Goal: Browse casually

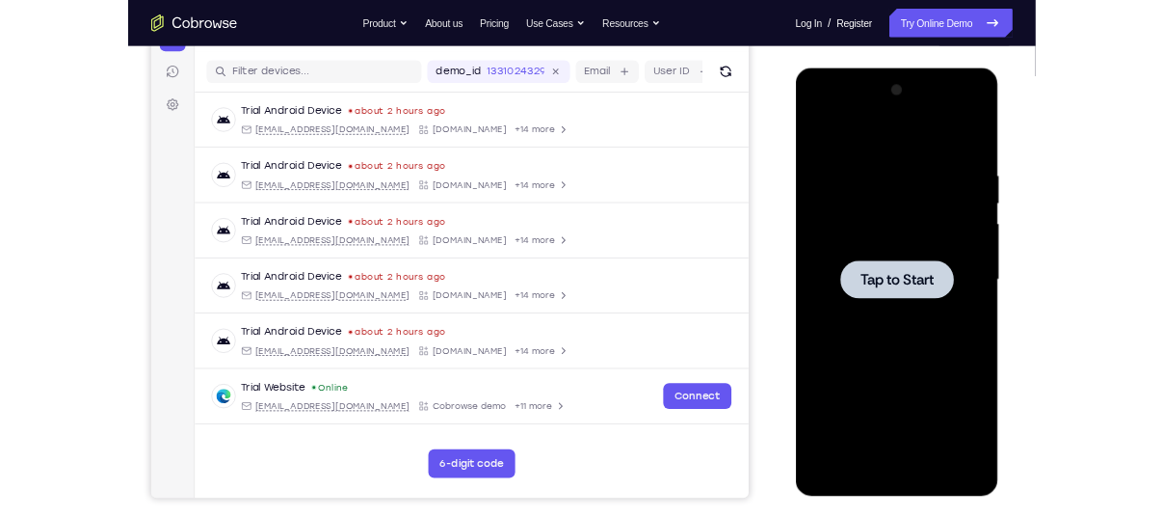
scroll to position [229, 0]
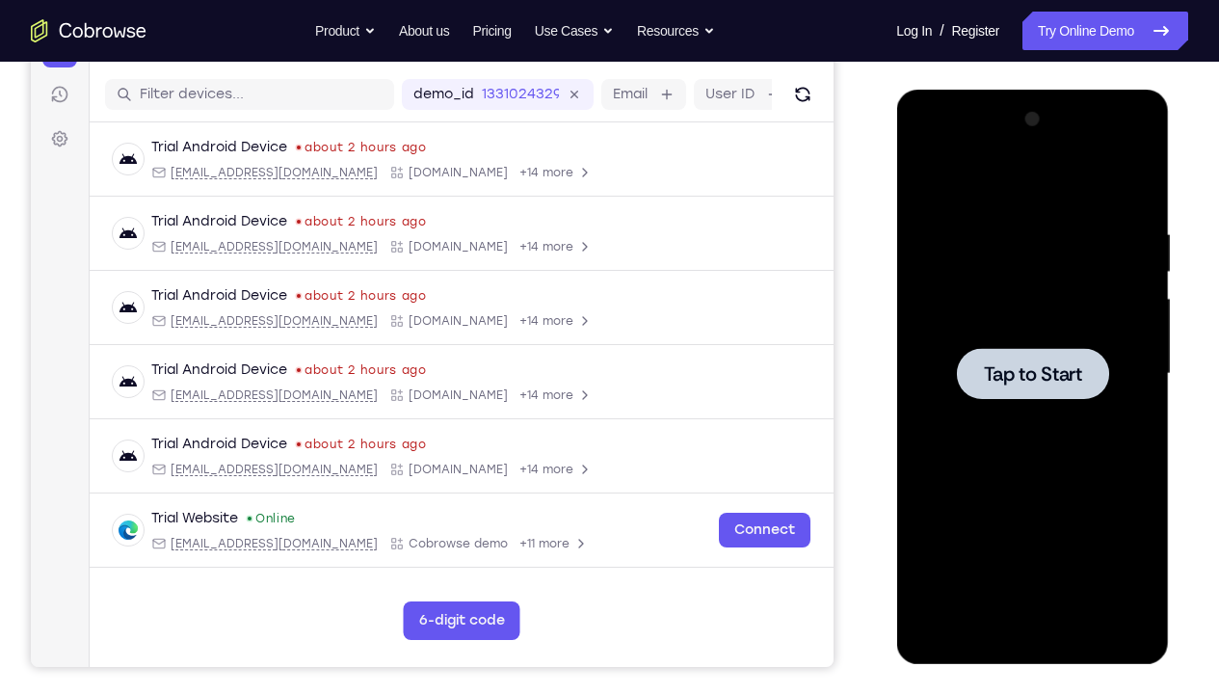
click at [1054, 398] on div at bounding box center [1032, 373] width 152 height 51
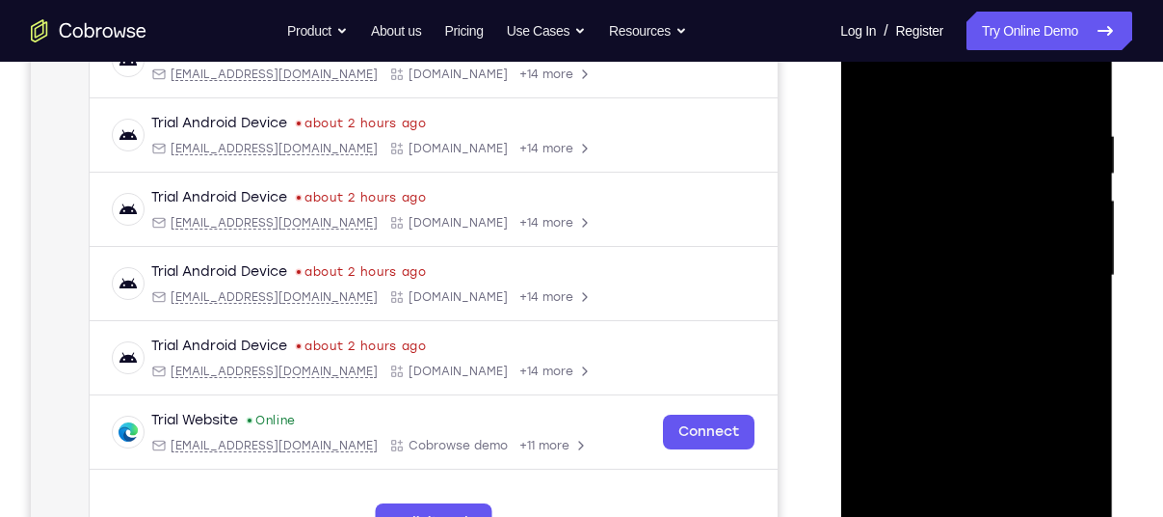
scroll to position [364, 0]
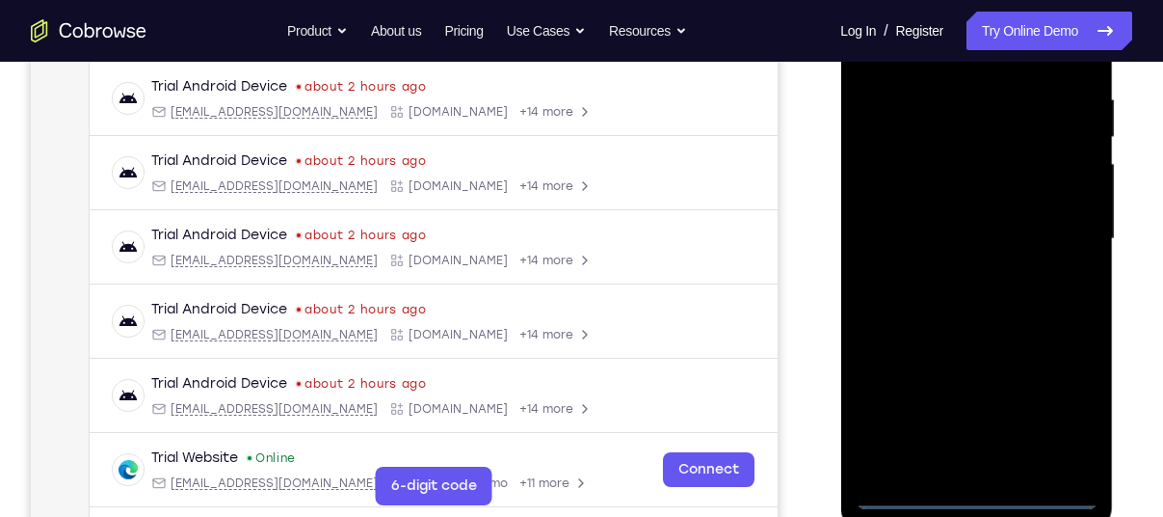
click at [971, 486] on div at bounding box center [976, 239] width 243 height 540
click at [976, 494] on div at bounding box center [976, 239] width 243 height 540
click at [1047, 421] on div at bounding box center [976, 239] width 243 height 540
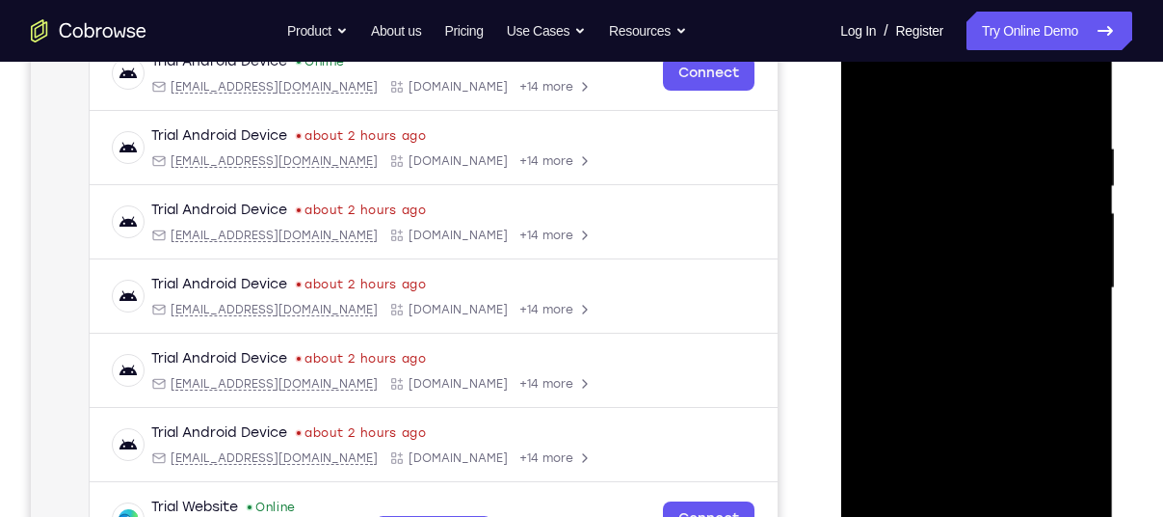
scroll to position [308, 0]
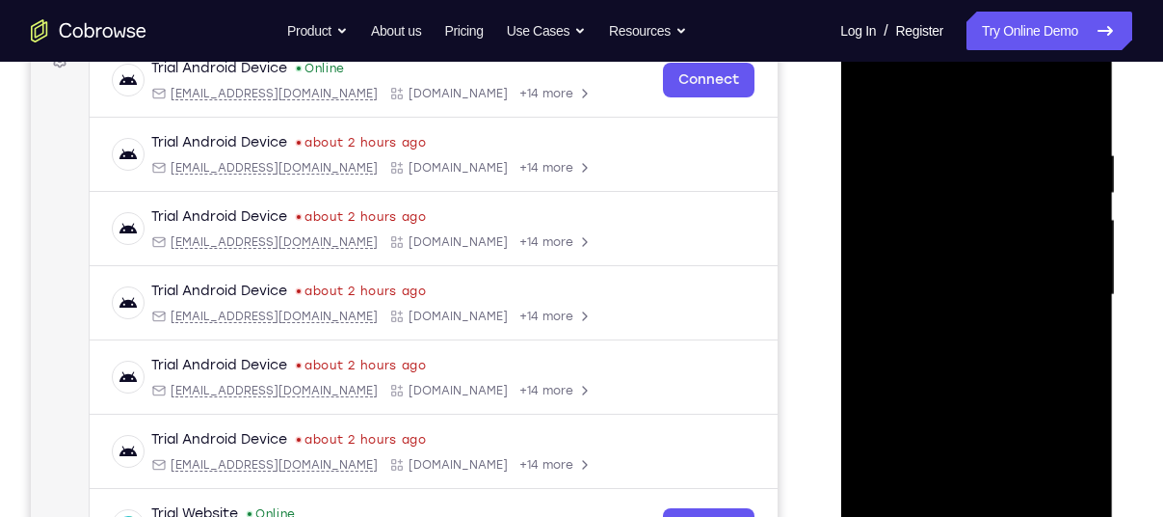
click at [930, 113] on div at bounding box center [976, 295] width 243 height 540
click at [1053, 282] on div at bounding box center [976, 295] width 243 height 540
click at [948, 327] on div at bounding box center [976, 295] width 243 height 540
click at [976, 276] on div at bounding box center [976, 295] width 243 height 540
click at [947, 219] on div at bounding box center [976, 295] width 243 height 540
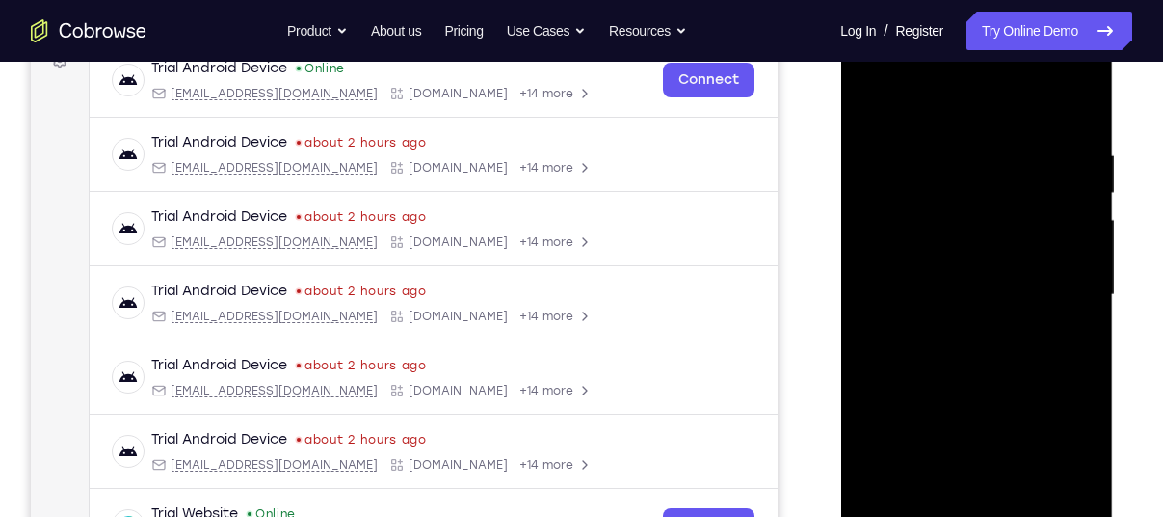
click at [953, 253] on div at bounding box center [976, 295] width 243 height 540
click at [945, 294] on div at bounding box center [976, 295] width 243 height 540
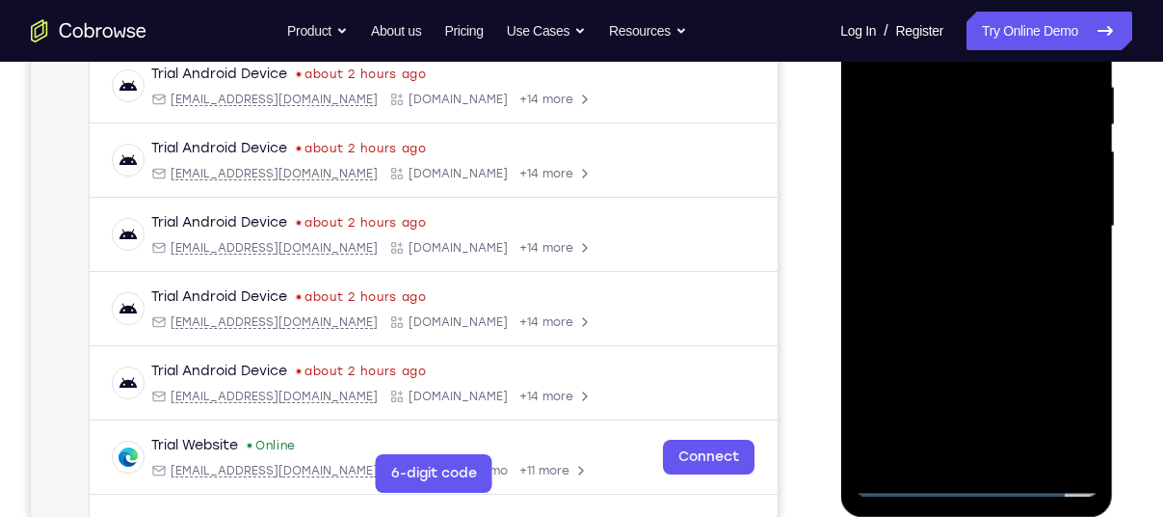
scroll to position [380, 0]
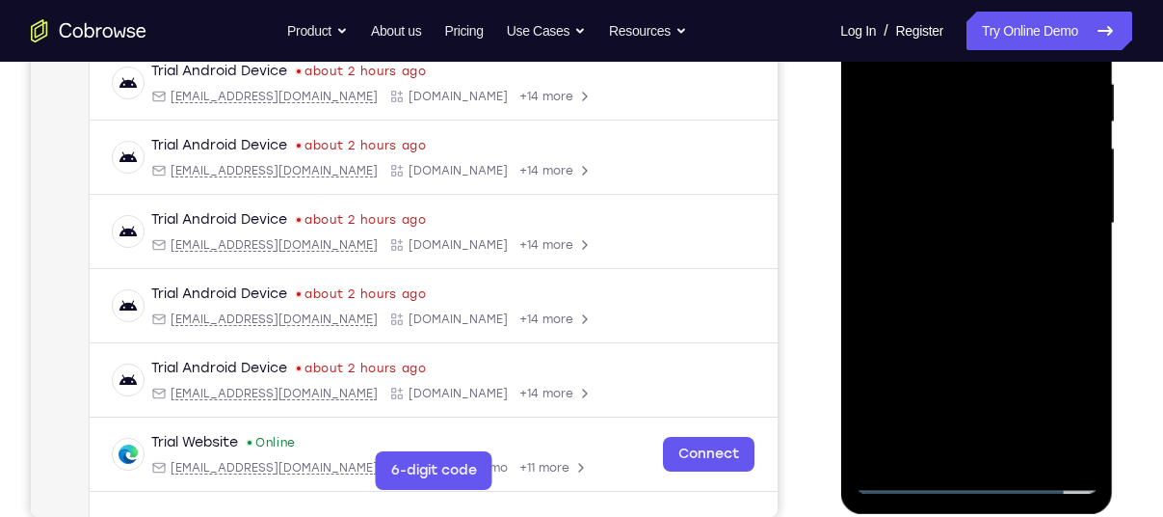
click at [945, 294] on div at bounding box center [976, 224] width 243 height 540
click at [961, 267] on div at bounding box center [976, 224] width 243 height 540
click at [1069, 244] on div at bounding box center [976, 224] width 243 height 540
click at [1070, 250] on div at bounding box center [976, 224] width 243 height 540
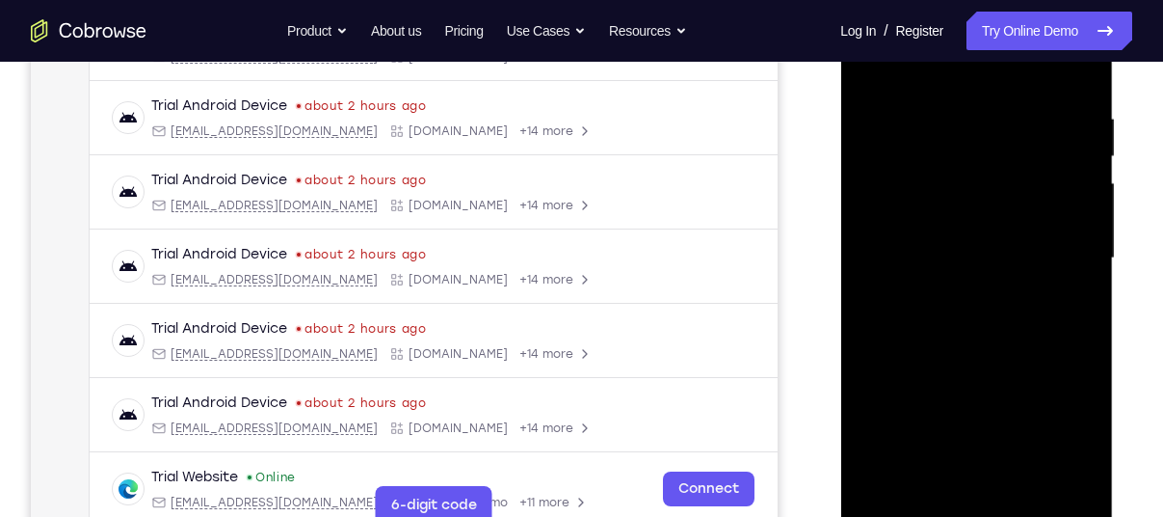
scroll to position [335, 0]
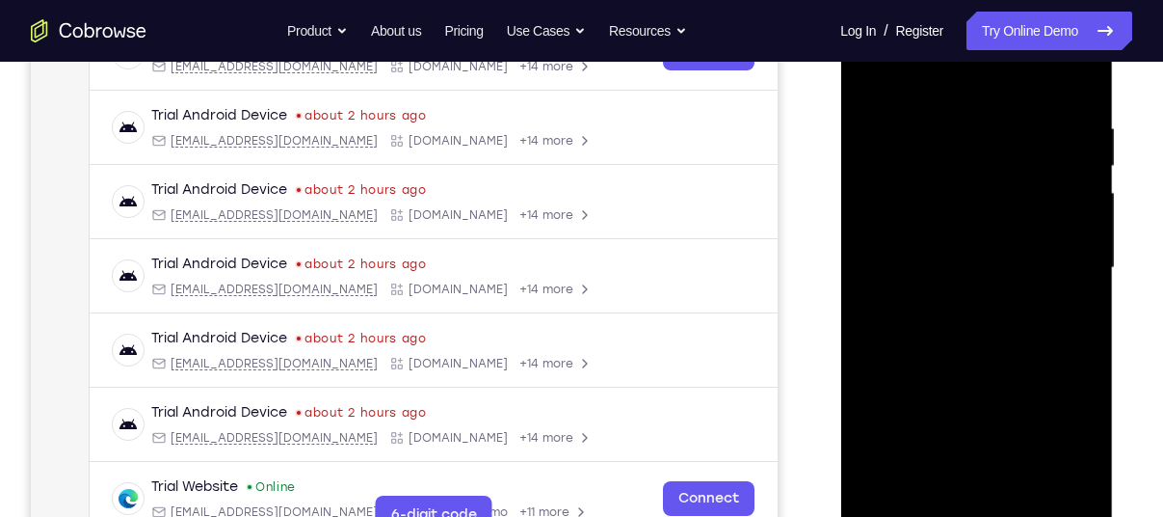
click at [1073, 101] on div at bounding box center [976, 268] width 243 height 540
click at [1086, 491] on div at bounding box center [976, 268] width 243 height 540
click at [1030, 490] on div at bounding box center [976, 268] width 243 height 540
click at [971, 365] on div at bounding box center [976, 268] width 243 height 540
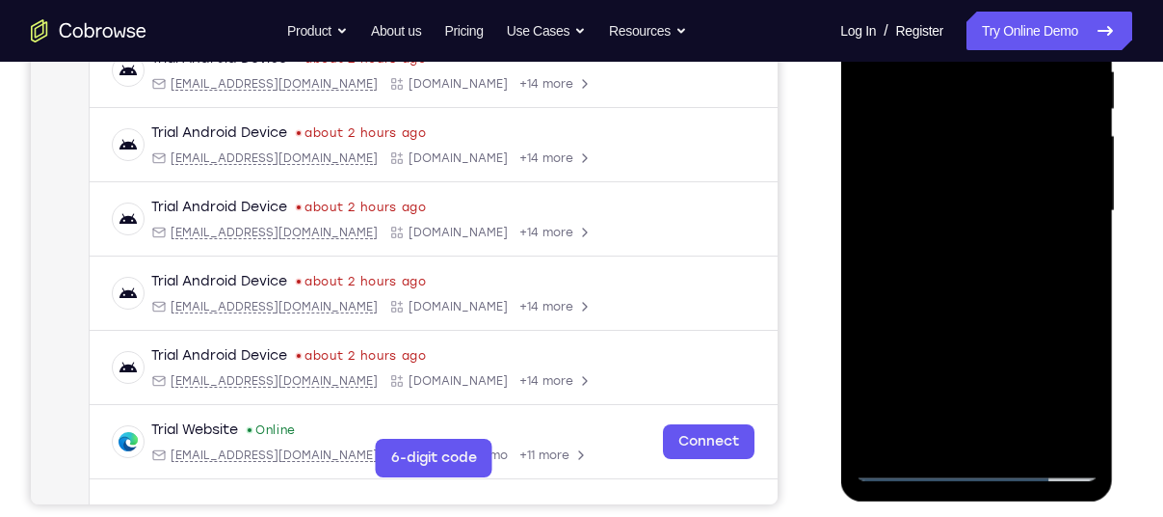
scroll to position [394, 0]
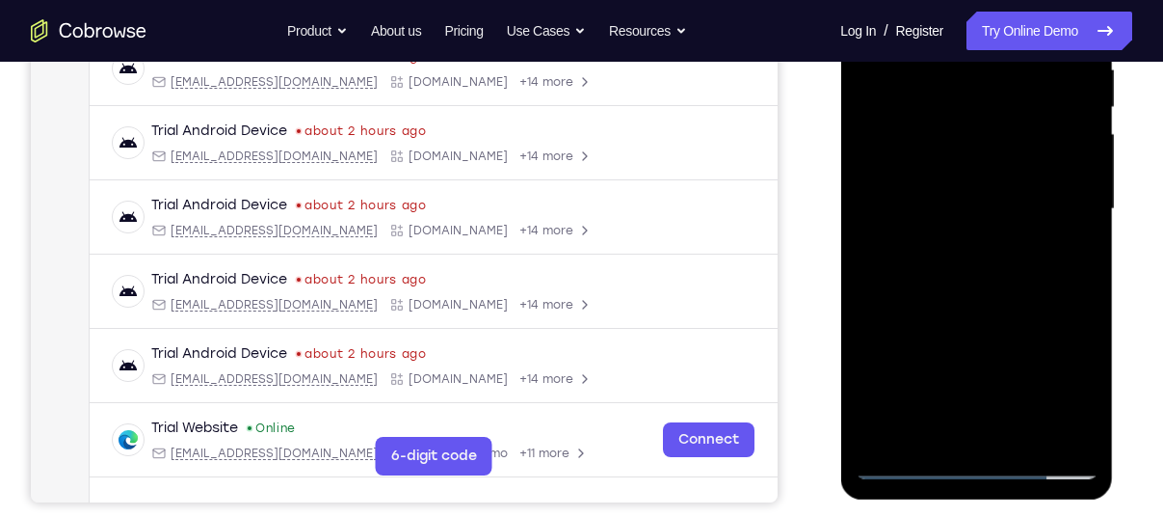
click at [906, 458] on div at bounding box center [976, 209] width 243 height 540
click at [906, 466] on div at bounding box center [976, 209] width 243 height 540
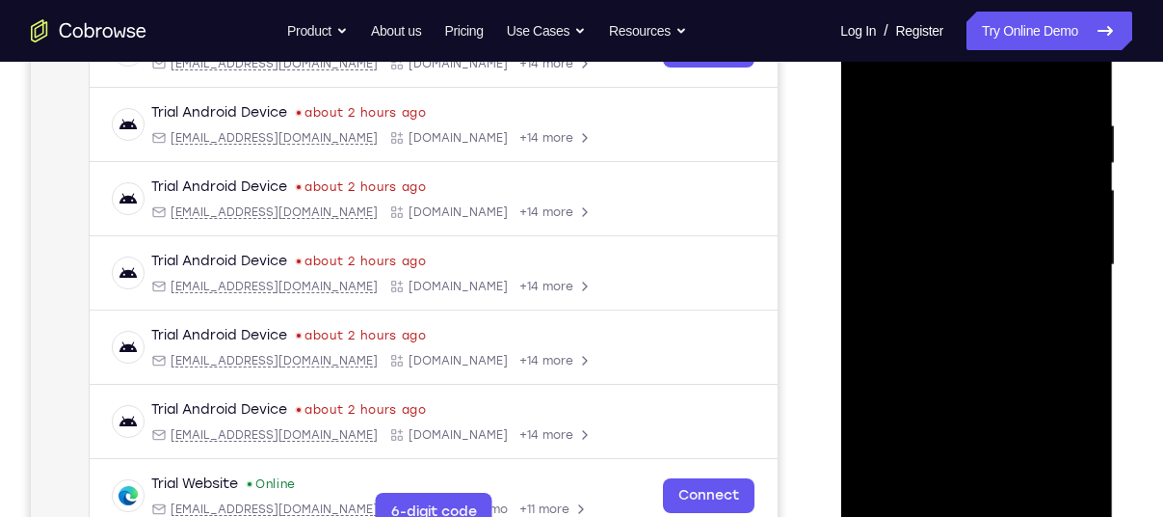
scroll to position [337, 0]
click at [944, 123] on div at bounding box center [976, 266] width 243 height 540
click at [1074, 137] on div at bounding box center [976, 266] width 243 height 540
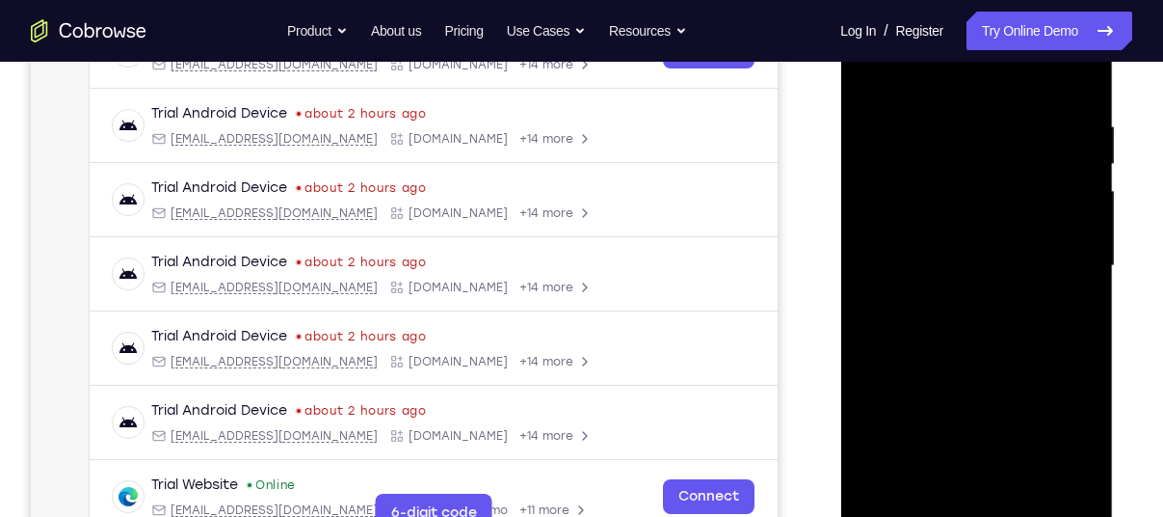
click at [1074, 137] on div at bounding box center [976, 266] width 243 height 540
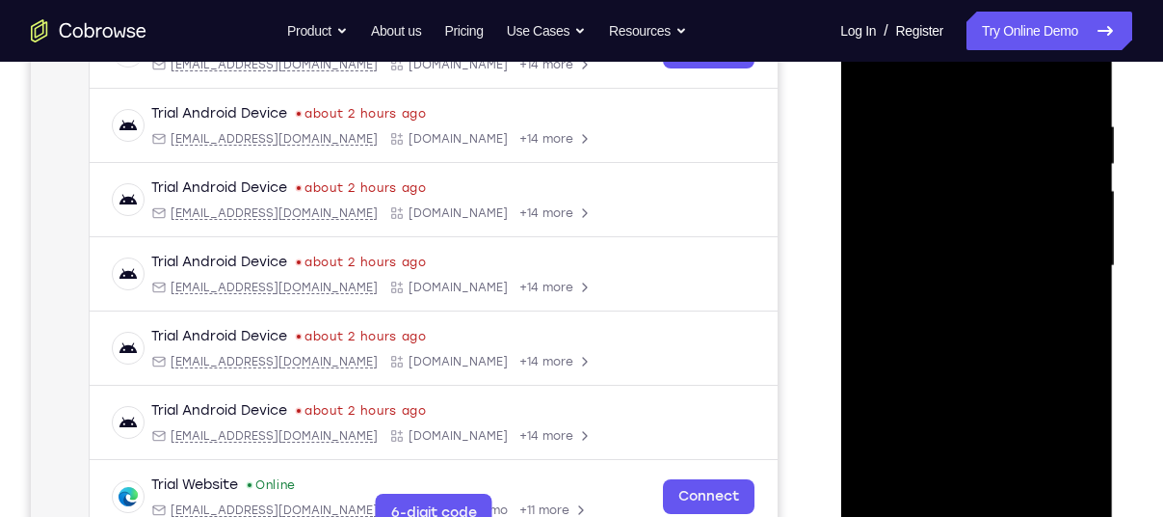
click at [1074, 137] on div at bounding box center [976, 266] width 243 height 540
click at [1069, 160] on div at bounding box center [976, 266] width 243 height 540
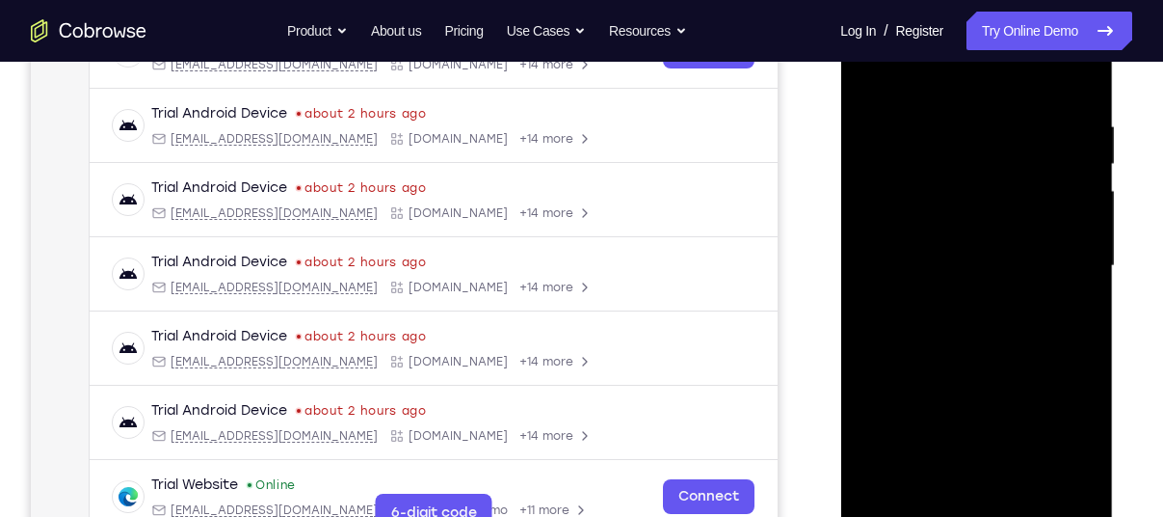
click at [1069, 160] on div at bounding box center [976, 266] width 243 height 540
click at [1078, 101] on div at bounding box center [976, 266] width 243 height 540
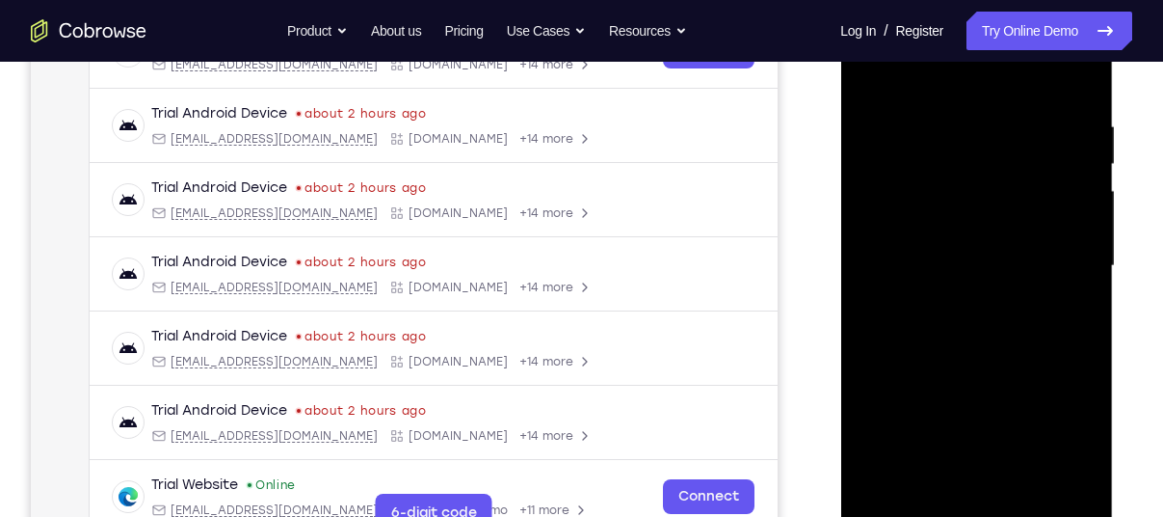
click at [1078, 101] on div at bounding box center [976, 266] width 243 height 540
click at [1075, 134] on div at bounding box center [976, 266] width 243 height 540
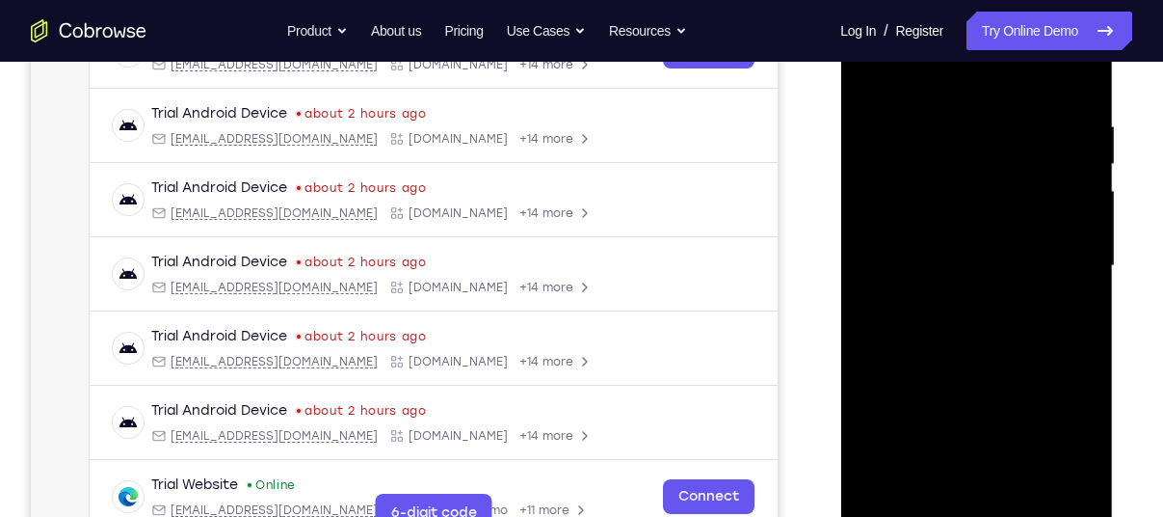
click at [1075, 134] on div at bounding box center [976, 266] width 243 height 540
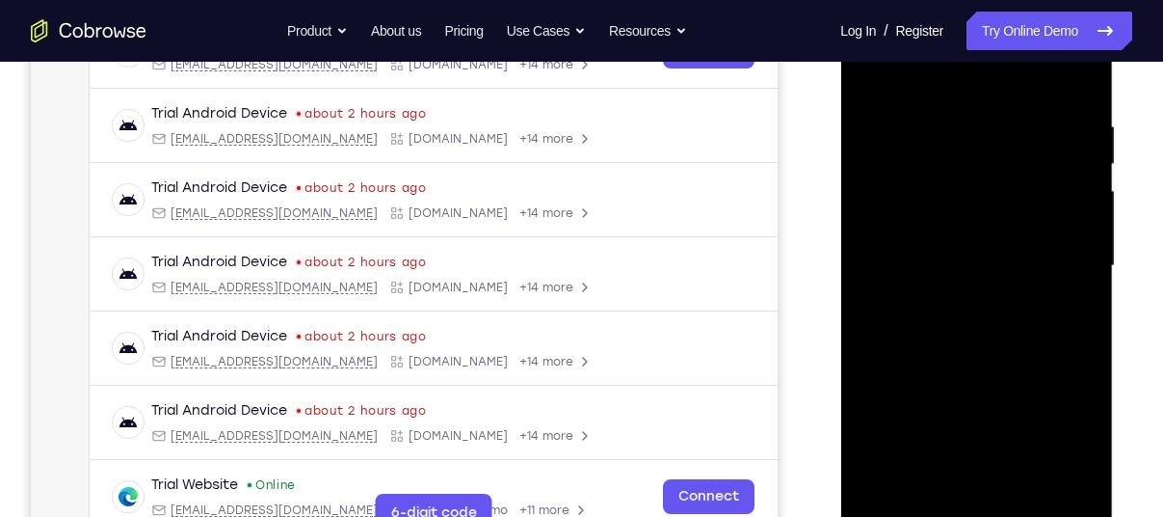
click at [1075, 134] on div at bounding box center [976, 266] width 243 height 540
click at [1081, 140] on div at bounding box center [976, 266] width 243 height 540
click at [1077, 84] on div at bounding box center [976, 266] width 243 height 540
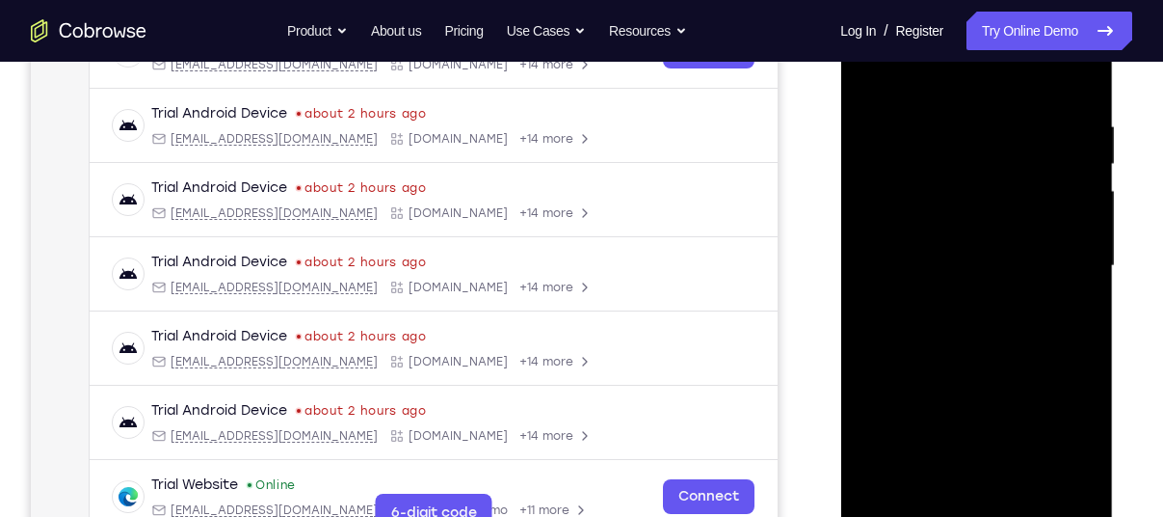
drag, startPoint x: 1042, startPoint y: 151, endPoint x: 951, endPoint y: 151, distance: 90.6
click at [951, 151] on div at bounding box center [976, 266] width 243 height 540
click at [1026, 494] on div at bounding box center [976, 266] width 243 height 540
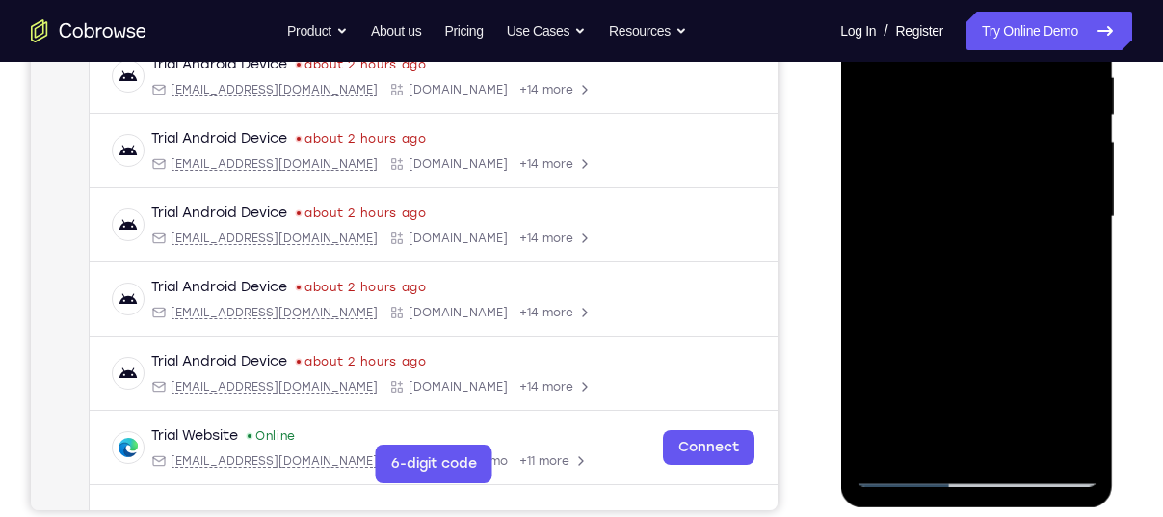
scroll to position [387, 0]
click at [902, 465] on div at bounding box center [976, 216] width 243 height 540
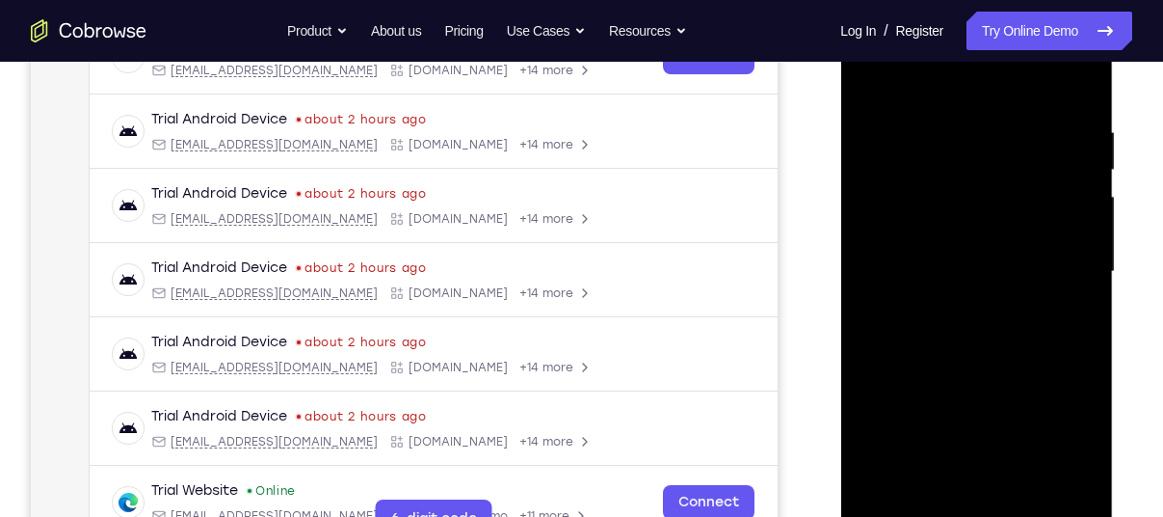
drag, startPoint x: 1040, startPoint y: 154, endPoint x: 907, endPoint y: 146, distance: 133.2
click at [907, 146] on div at bounding box center [976, 272] width 243 height 540
drag, startPoint x: 1074, startPoint y: 146, endPoint x: 888, endPoint y: 140, distance: 186.1
click at [888, 140] on div at bounding box center [976, 272] width 243 height 540
drag, startPoint x: 1021, startPoint y: 143, endPoint x: 918, endPoint y: 136, distance: 103.3
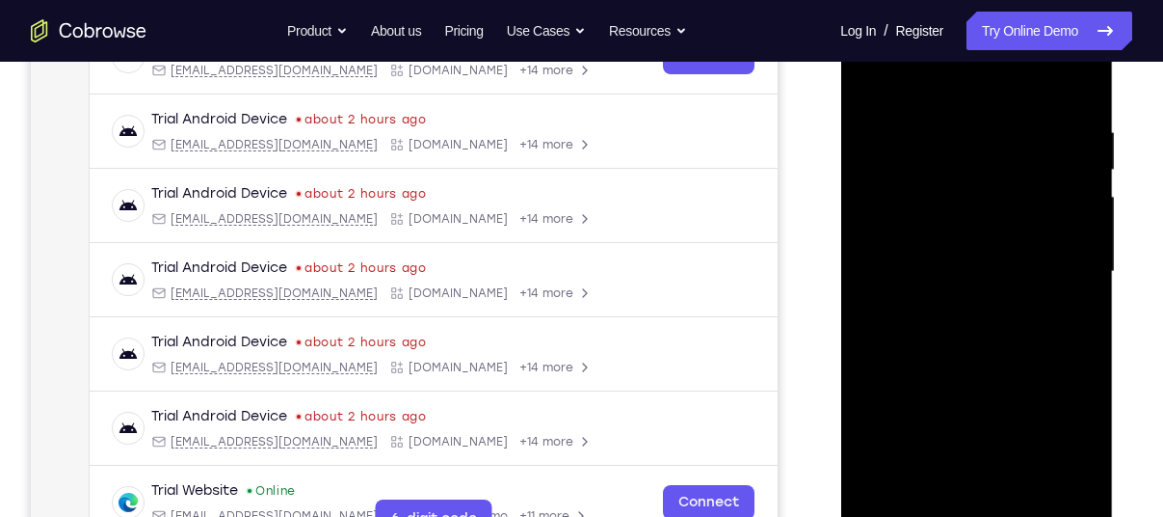
click at [918, 136] on div at bounding box center [976, 272] width 243 height 540
drag, startPoint x: 1036, startPoint y: 128, endPoint x: 810, endPoint y: 117, distance: 225.8
click at [840, 117] on html "Online web based iOS Simulators and Android Emulators. Run iPhone, iPad, Mobile…" at bounding box center [977, 276] width 275 height 578
click at [877, 136] on div at bounding box center [976, 272] width 243 height 540
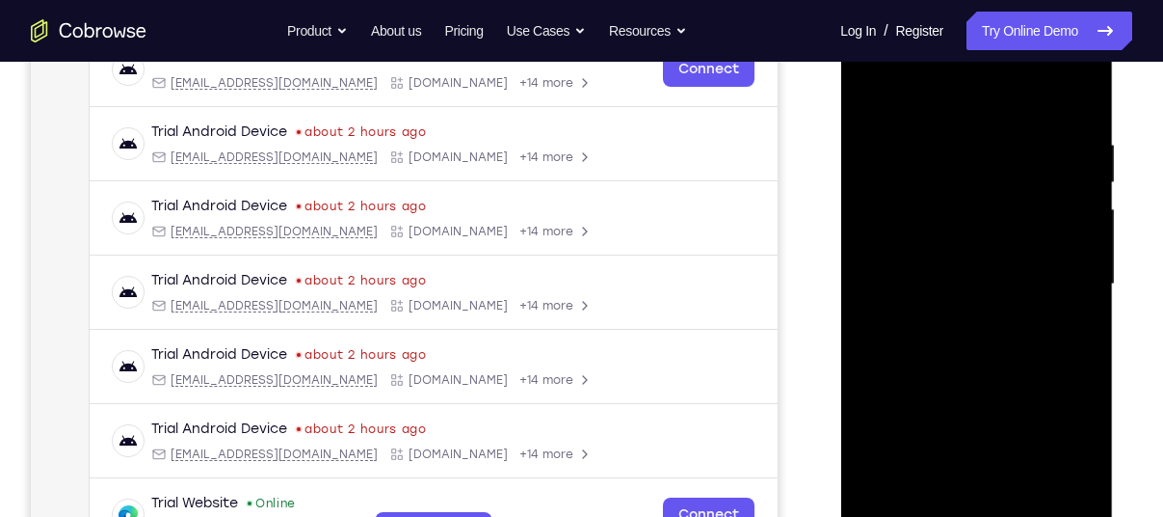
scroll to position [320, 0]
click at [1054, 184] on div at bounding box center [976, 283] width 243 height 540
click at [1088, 103] on div at bounding box center [976, 283] width 243 height 540
drag, startPoint x: 914, startPoint y: 161, endPoint x: 928, endPoint y: 161, distance: 13.5
click at [928, 161] on div at bounding box center [976, 283] width 243 height 540
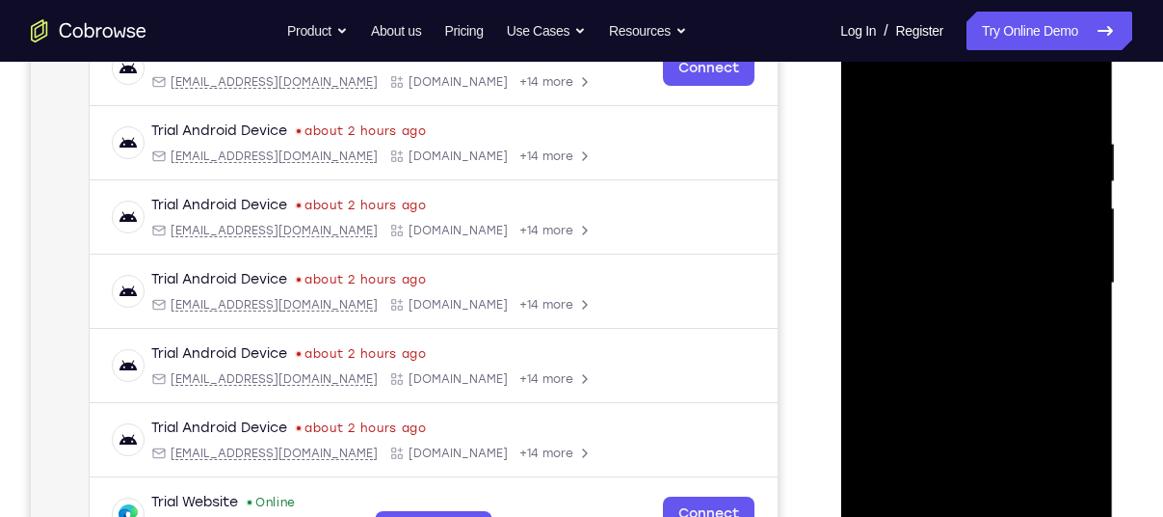
click at [1005, 143] on div at bounding box center [976, 283] width 243 height 540
click at [1081, 92] on div at bounding box center [976, 283] width 243 height 540
drag, startPoint x: 922, startPoint y: 163, endPoint x: 1075, endPoint y: 131, distance: 156.5
click at [1075, 131] on div at bounding box center [976, 283] width 243 height 540
drag, startPoint x: 895, startPoint y: 148, endPoint x: 1147, endPoint y: 119, distance: 253.2
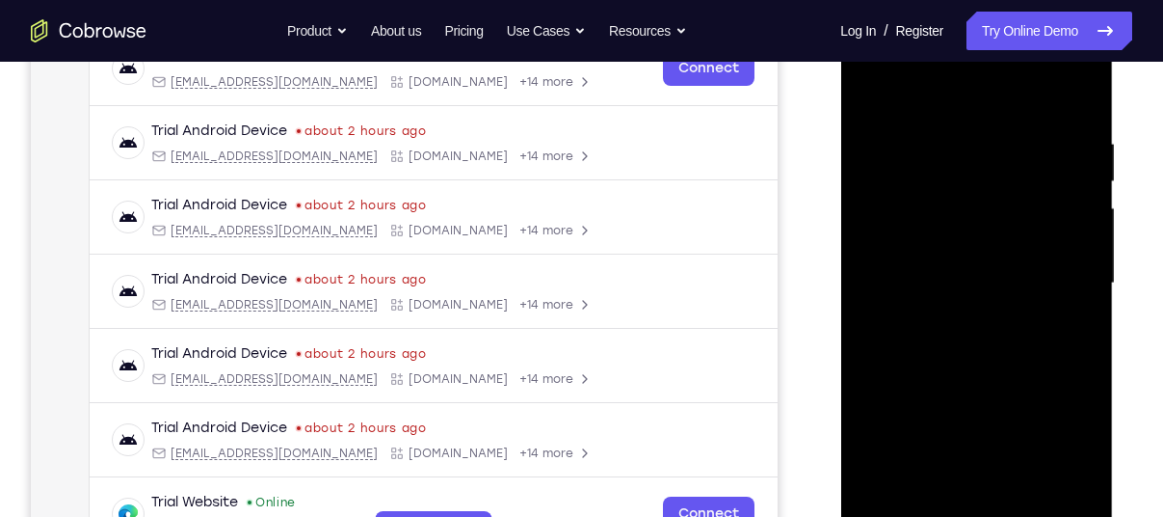
click at [1115, 119] on html "Online web based iOS Simulators and Android Emulators. Run iPhone, iPad, Mobile…" at bounding box center [977, 288] width 275 height 578
click at [885, 506] on div at bounding box center [976, 283] width 243 height 540
drag, startPoint x: 940, startPoint y: 275, endPoint x: 935, endPoint y: 217, distance: 58.1
click at [935, 217] on div at bounding box center [976, 283] width 243 height 540
drag, startPoint x: 935, startPoint y: 217, endPoint x: 967, endPoint y: 542, distance: 326.4
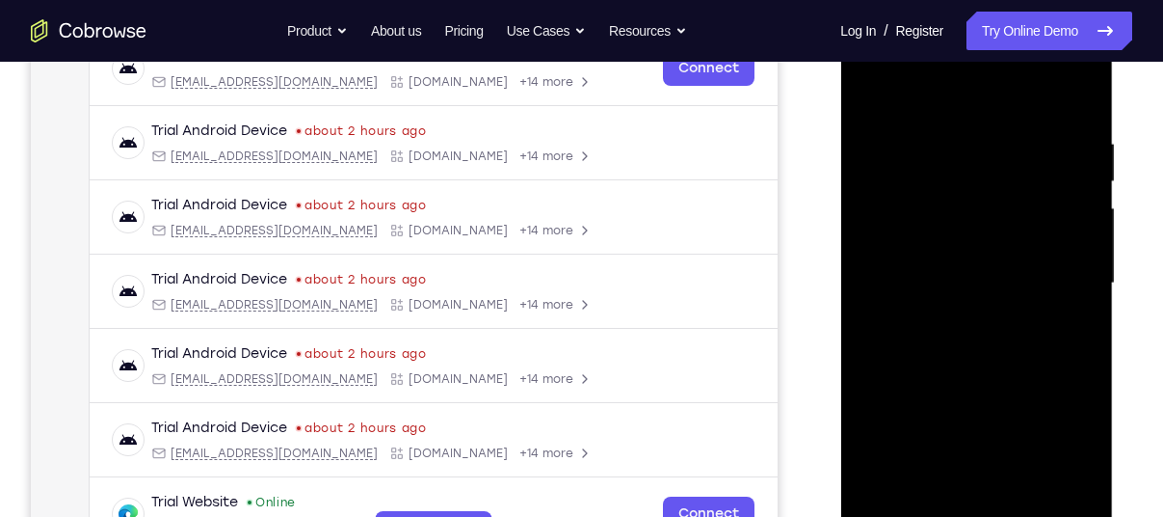
click at [967, 516] on div at bounding box center [976, 283] width 243 height 540
drag, startPoint x: 952, startPoint y: 185, endPoint x: 989, endPoint y: 485, distance: 301.9
click at [989, 485] on div at bounding box center [976, 283] width 243 height 540
drag, startPoint x: 958, startPoint y: 342, endPoint x: 940, endPoint y: 154, distance: 188.7
click at [940, 154] on div at bounding box center [976, 283] width 243 height 540
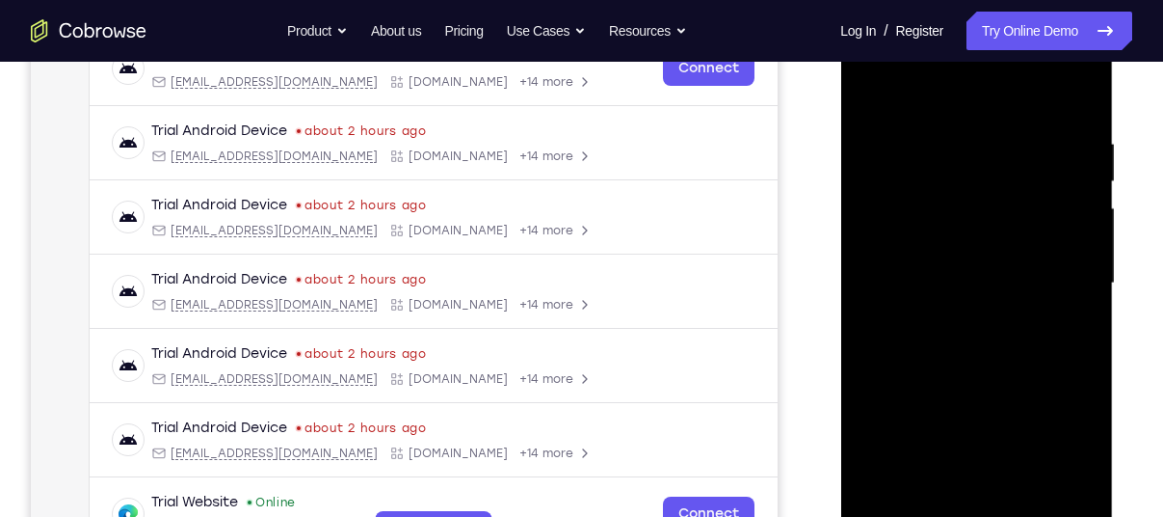
drag, startPoint x: 976, startPoint y: 382, endPoint x: 974, endPoint y: 154, distance: 227.4
click at [974, 154] on div at bounding box center [976, 283] width 243 height 540
drag, startPoint x: 980, startPoint y: 390, endPoint x: 984, endPoint y: 180, distance: 210.1
click at [984, 180] on div at bounding box center [976, 283] width 243 height 540
drag, startPoint x: 979, startPoint y: 344, endPoint x: 980, endPoint y: 172, distance: 171.5
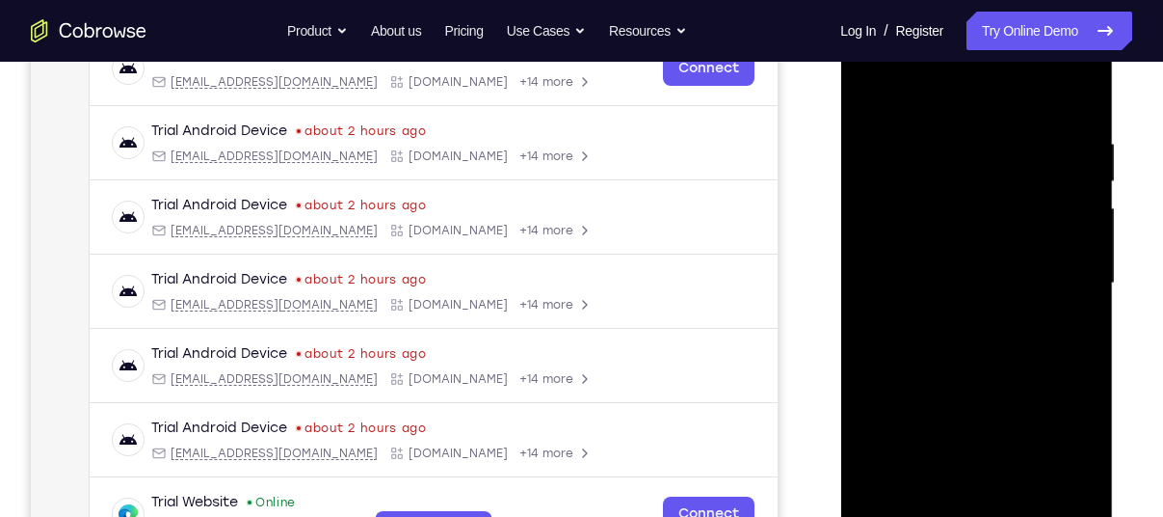
click at [980, 172] on div at bounding box center [976, 283] width 243 height 540
drag, startPoint x: 983, startPoint y: 367, endPoint x: 983, endPoint y: 309, distance: 57.8
click at [983, 309] on div at bounding box center [976, 283] width 243 height 540
drag, startPoint x: 976, startPoint y: 437, endPoint x: 965, endPoint y: 233, distance: 203.7
click at [965, 233] on div at bounding box center [976, 283] width 243 height 540
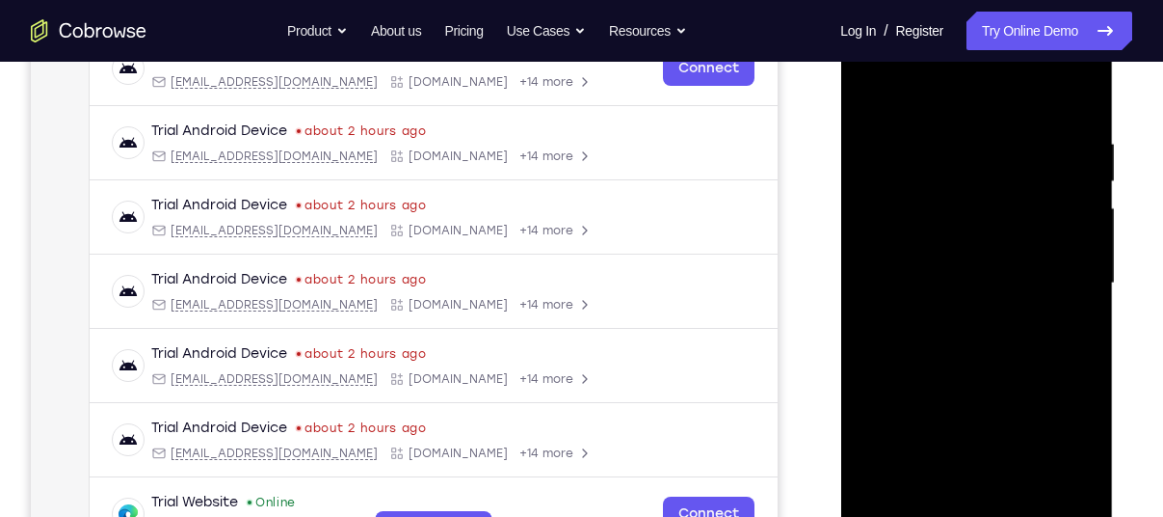
drag, startPoint x: 967, startPoint y: 377, endPoint x: 967, endPoint y: 195, distance: 182.1
click at [967, 195] on div at bounding box center [976, 283] width 243 height 540
click at [1078, 205] on div at bounding box center [976, 283] width 243 height 540
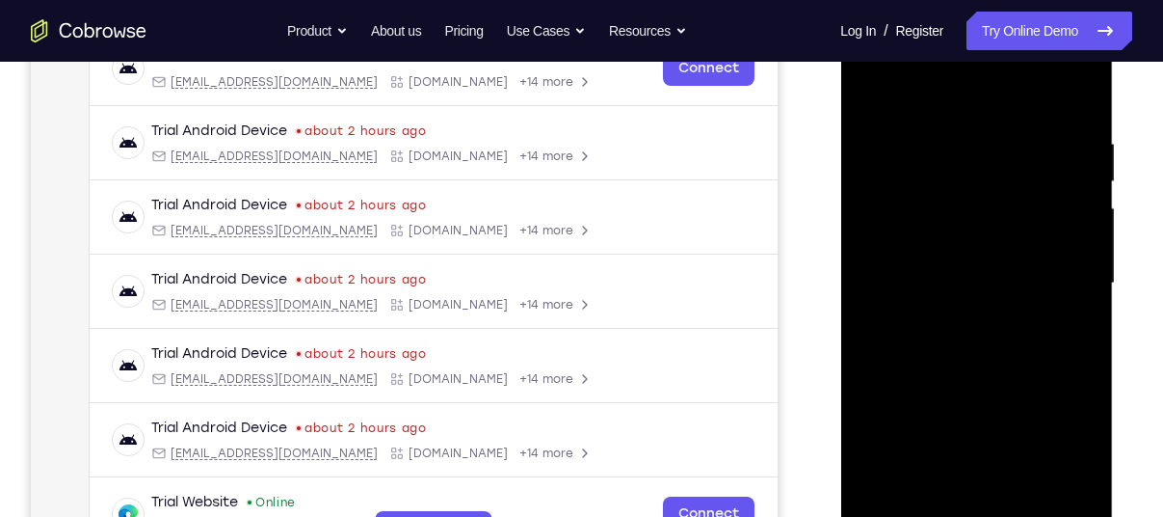
drag, startPoint x: 1027, startPoint y: 406, endPoint x: 1019, endPoint y: 110, distance: 296.0
click at [1019, 110] on div at bounding box center [976, 283] width 243 height 540
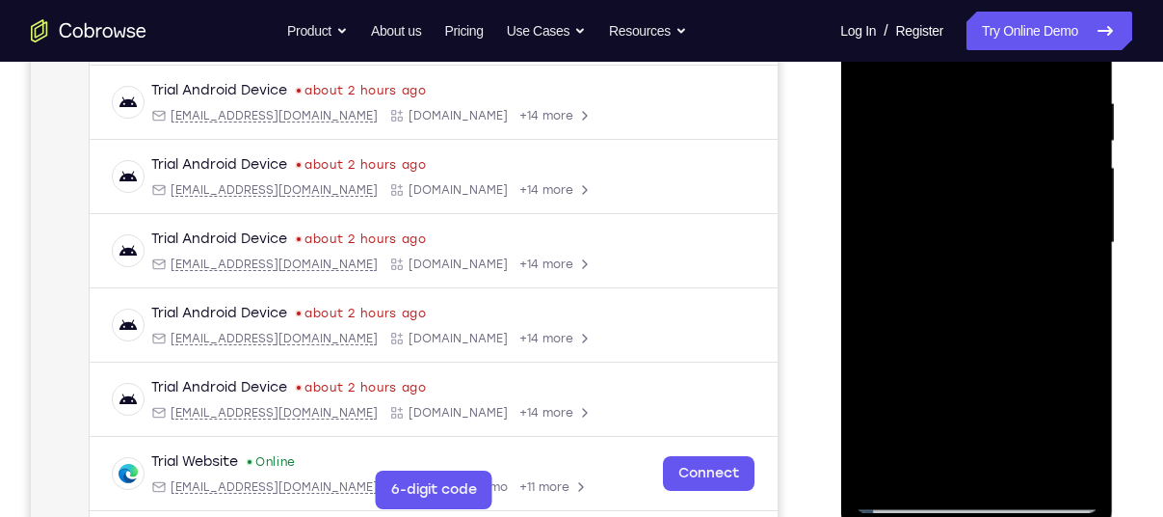
scroll to position [364, 0]
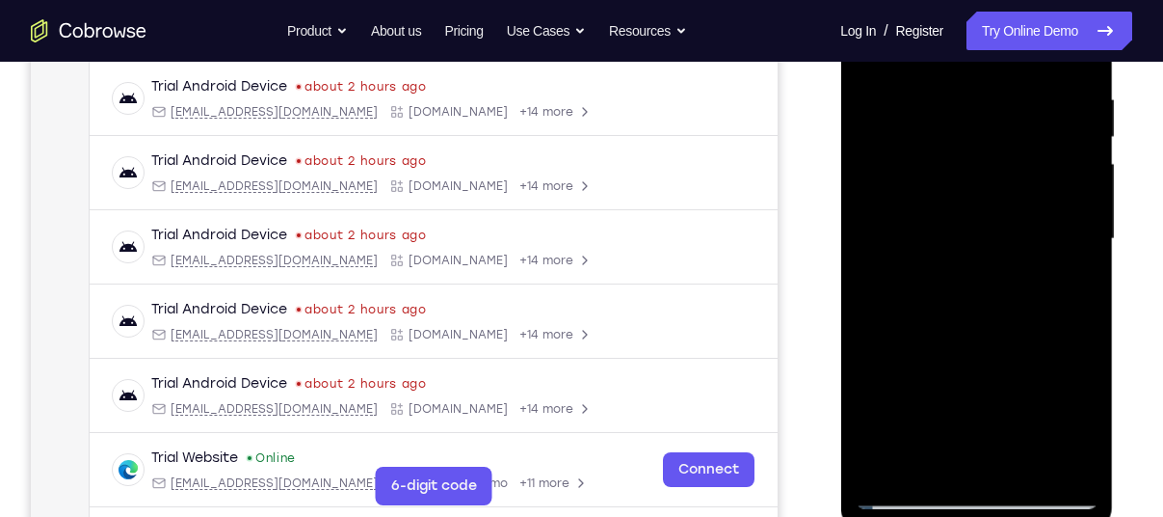
click at [1086, 465] on div at bounding box center [976, 239] width 243 height 540
click at [1090, 436] on div at bounding box center [976, 239] width 243 height 540
drag, startPoint x: 950, startPoint y: 393, endPoint x: 940, endPoint y: 318, distance: 75.8
click at [940, 318] on div at bounding box center [976, 239] width 243 height 540
drag, startPoint x: 940, startPoint y: 318, endPoint x: 931, endPoint y: 99, distance: 219.0
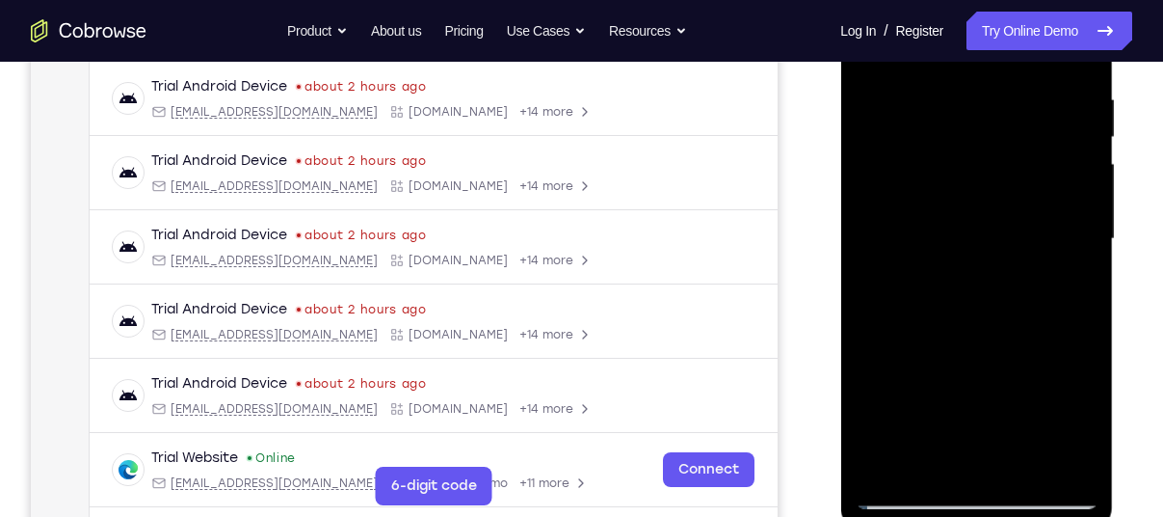
click at [931, 99] on div at bounding box center [976, 239] width 243 height 540
drag, startPoint x: 975, startPoint y: 336, endPoint x: 956, endPoint y: 132, distance: 205.2
click at [956, 132] on div at bounding box center [976, 239] width 243 height 540
drag, startPoint x: 939, startPoint y: 417, endPoint x: 934, endPoint y: 214, distance: 203.4
click at [934, 214] on div at bounding box center [976, 239] width 243 height 540
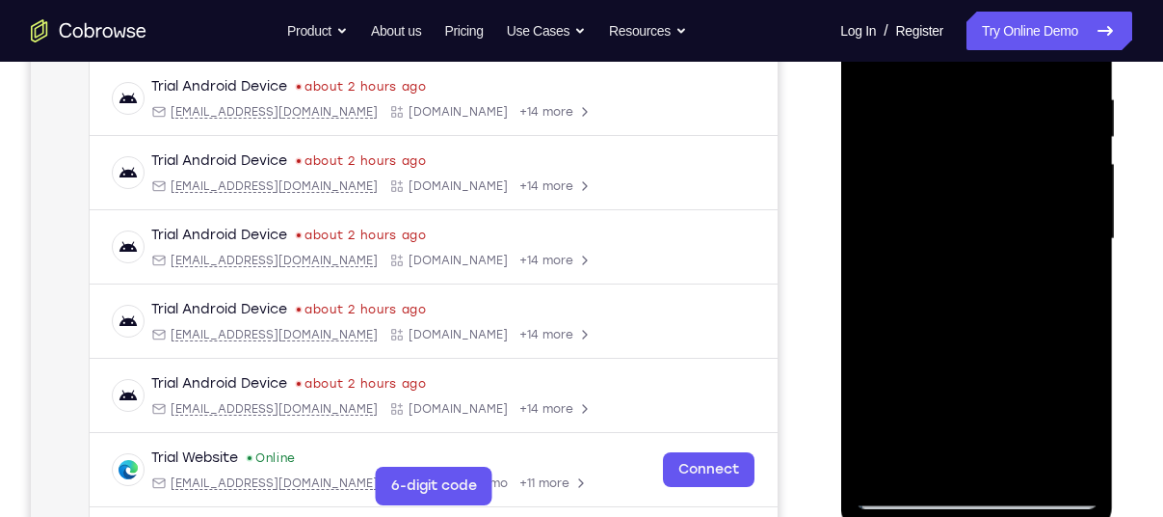
drag, startPoint x: 950, startPoint y: 365, endPoint x: 937, endPoint y: 172, distance: 193.2
click at [937, 172] on div at bounding box center [976, 239] width 243 height 540
click at [889, 467] on div at bounding box center [976, 239] width 243 height 540
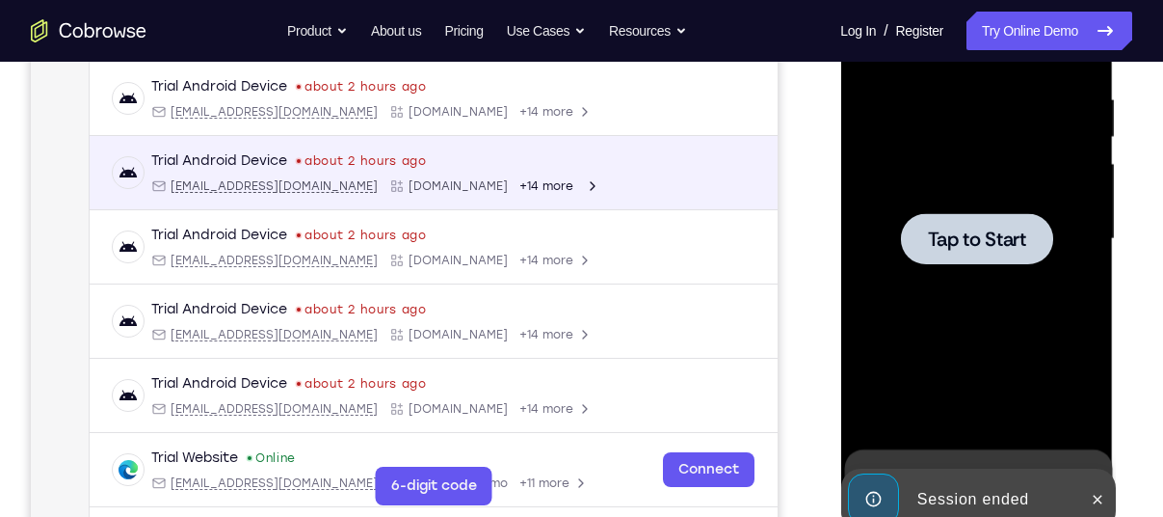
scroll to position [343, 0]
